Goal: Transaction & Acquisition: Purchase product/service

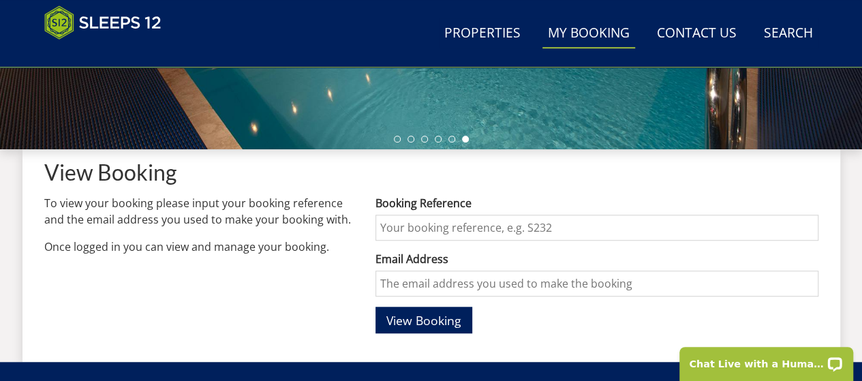
scroll to position [463, 0]
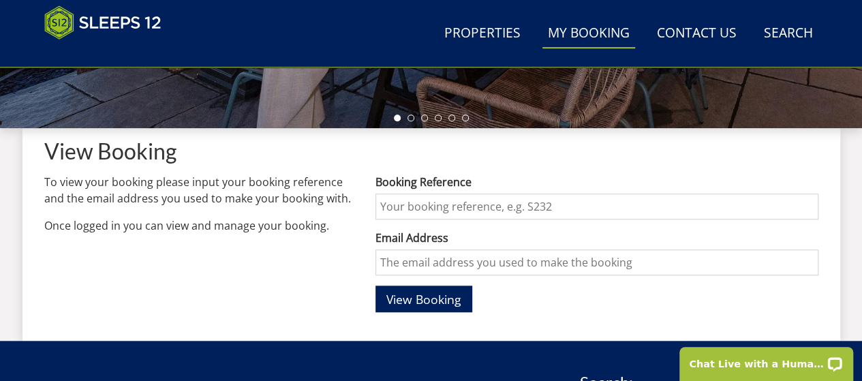
click at [496, 205] on input "Booking Reference" at bounding box center [596, 206] width 442 height 26
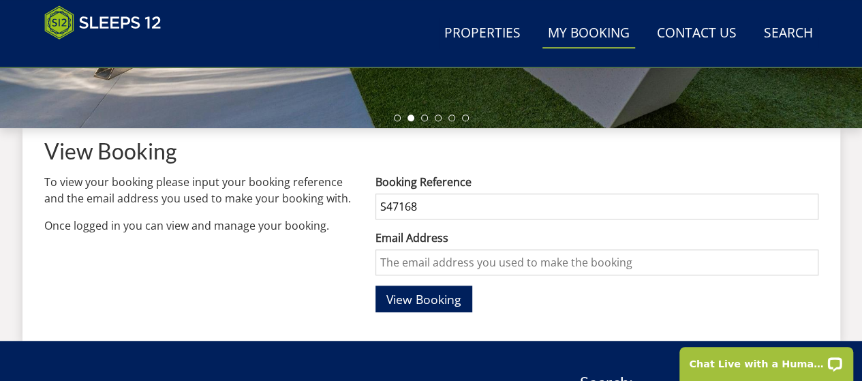
type input "S47168"
drag, startPoint x: 473, startPoint y: 255, endPoint x: 610, endPoint y: 27, distance: 266.2
type input "[EMAIL_ADDRESS][DOMAIN_NAME]"
click at [446, 303] on span "View Booking" at bounding box center [423, 299] width 75 height 16
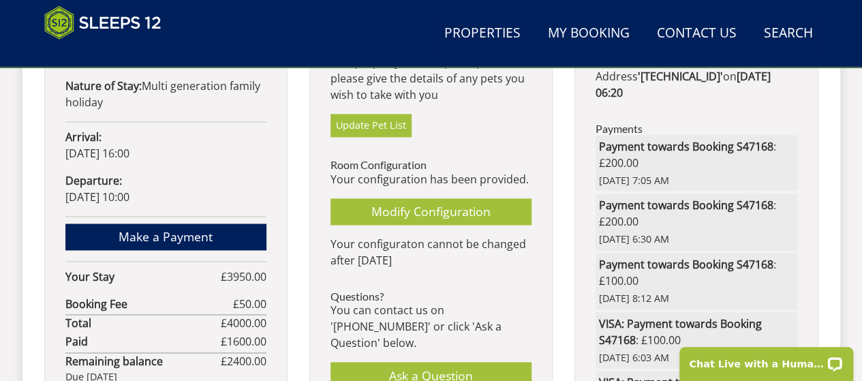
scroll to position [872, 0]
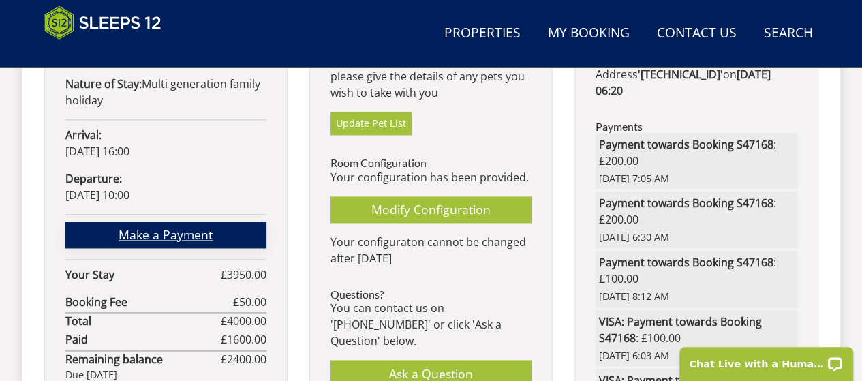
click at [165, 221] on link "Make a Payment" at bounding box center [165, 234] width 201 height 27
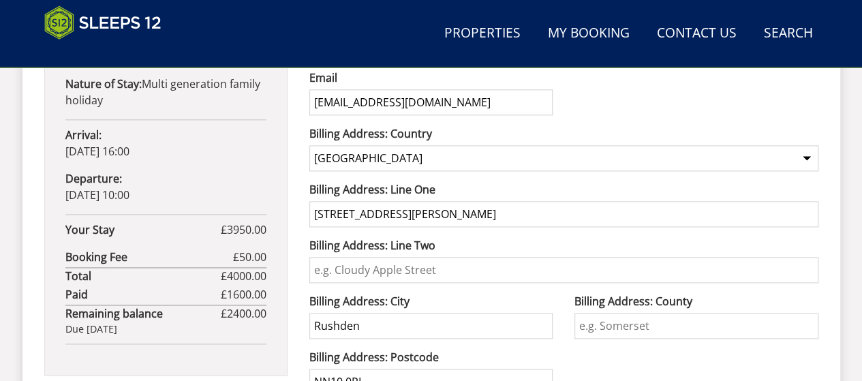
scroll to position [664, 0]
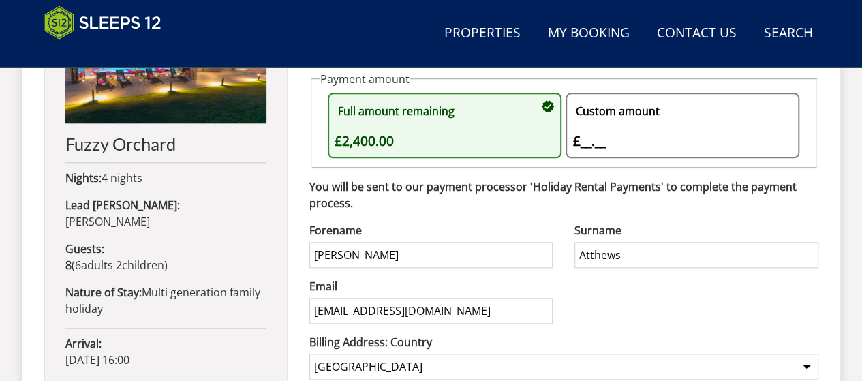
click at [591, 140] on div "Custom amount £__.__ £" at bounding box center [675, 125] width 206 height 52
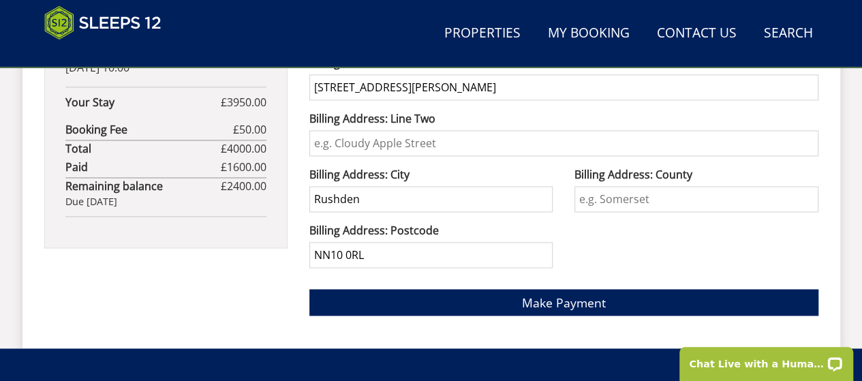
scroll to position [1010, 0]
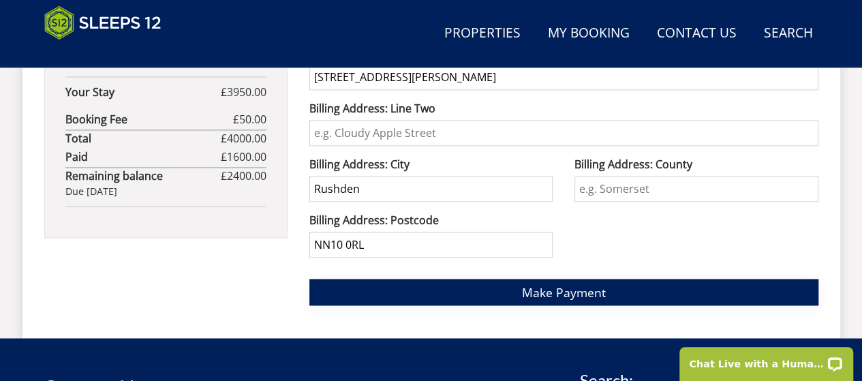
type input "100"
click at [535, 294] on span "Make Payment" at bounding box center [564, 291] width 84 height 16
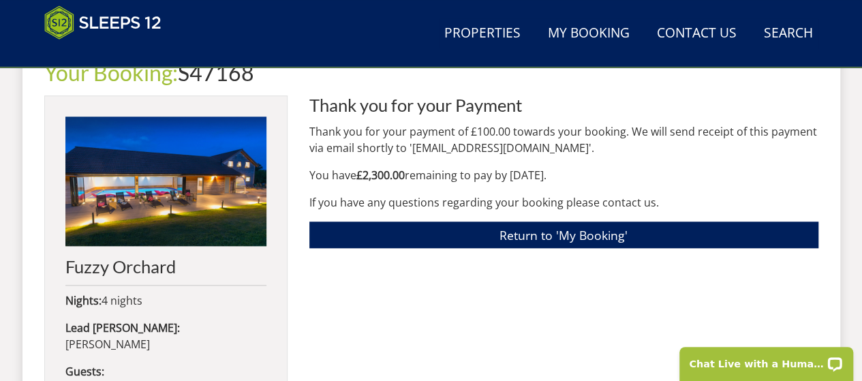
scroll to position [545, 0]
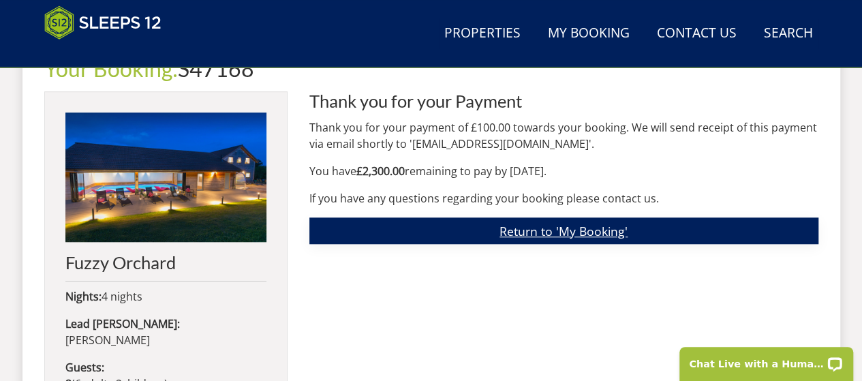
click at [534, 226] on link "Return to 'My Booking'" at bounding box center [563, 230] width 509 height 27
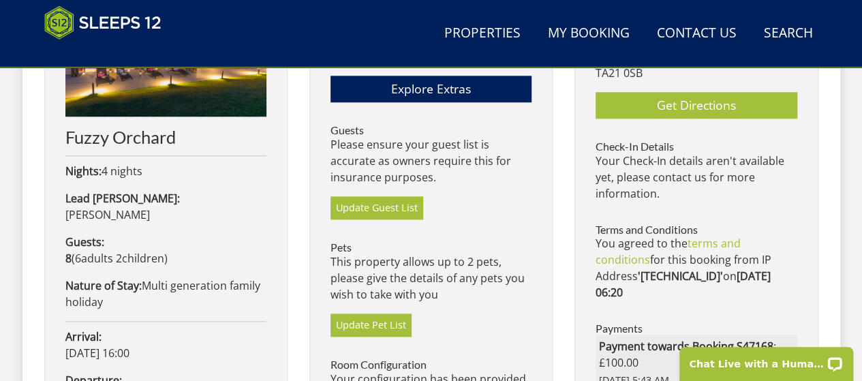
scroll to position [67, 0]
